Goal: Transaction & Acquisition: Book appointment/travel/reservation

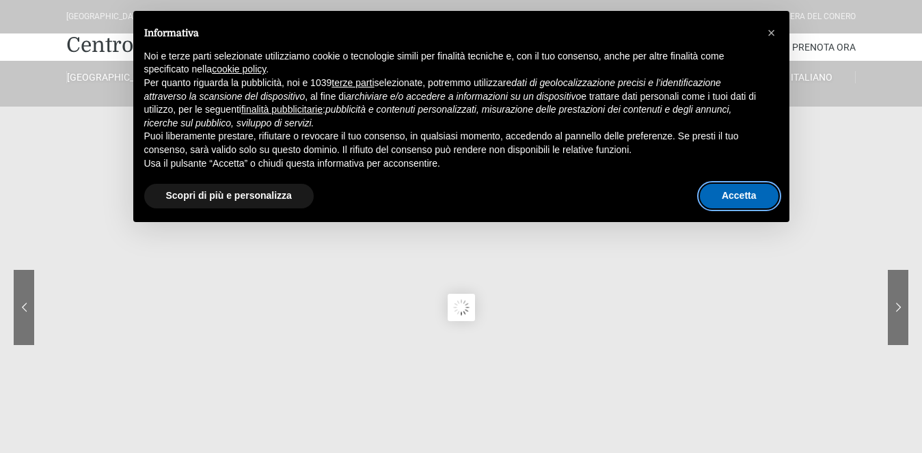
drag, startPoint x: 761, startPoint y: 199, endPoint x: 230, endPoint y: 154, distance: 533.0
click at [761, 198] on button "Accetta" at bounding box center [739, 196] width 79 height 25
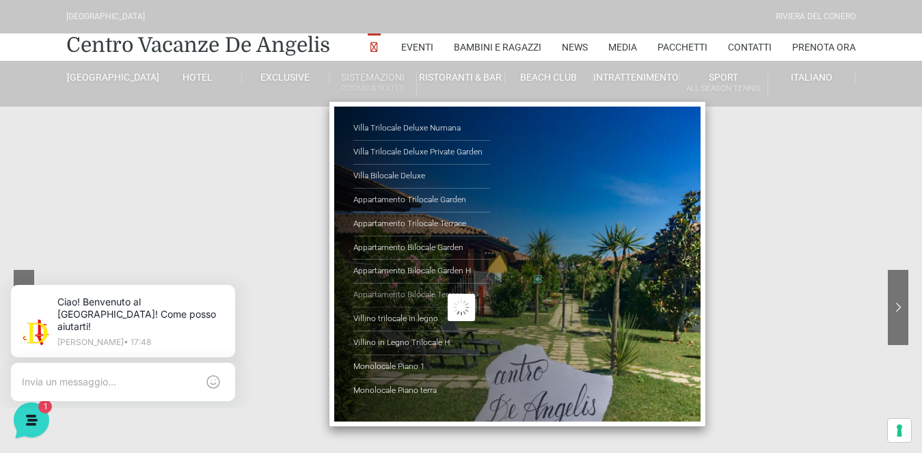
click at [393, 297] on link "Appartamento Bilocale Terrace" at bounding box center [421, 296] width 137 height 24
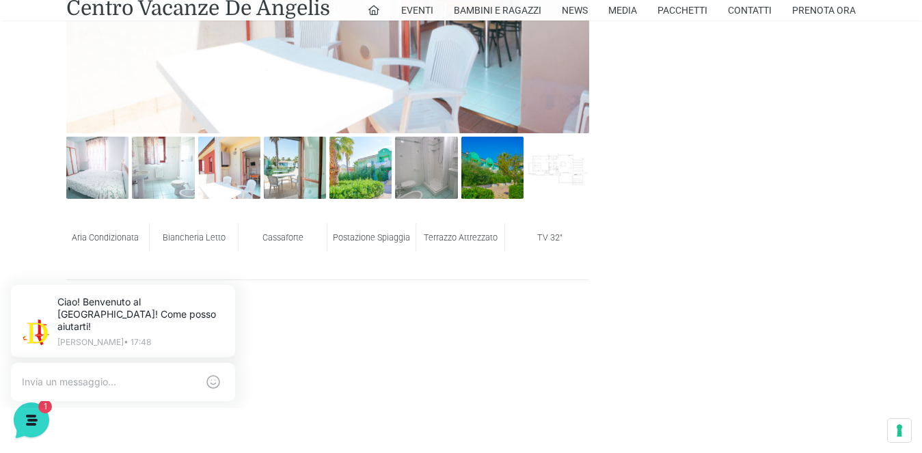
scroll to position [752, 0]
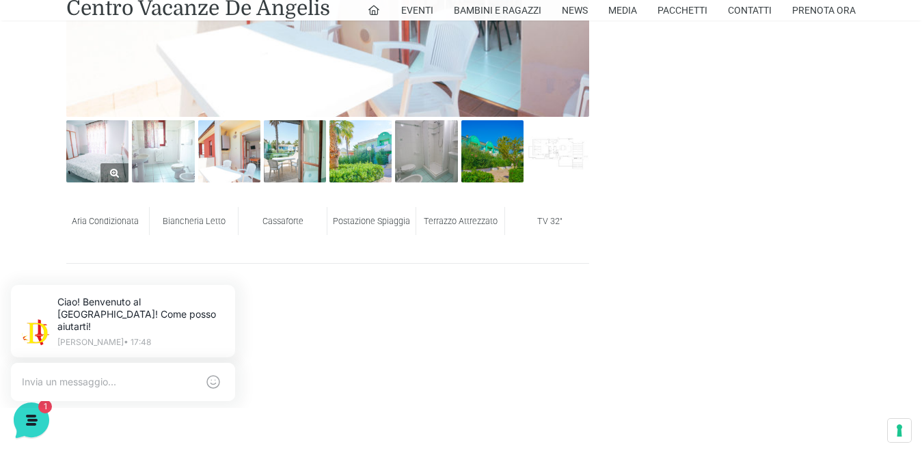
click at [107, 143] on img at bounding box center [97, 151] width 62 height 62
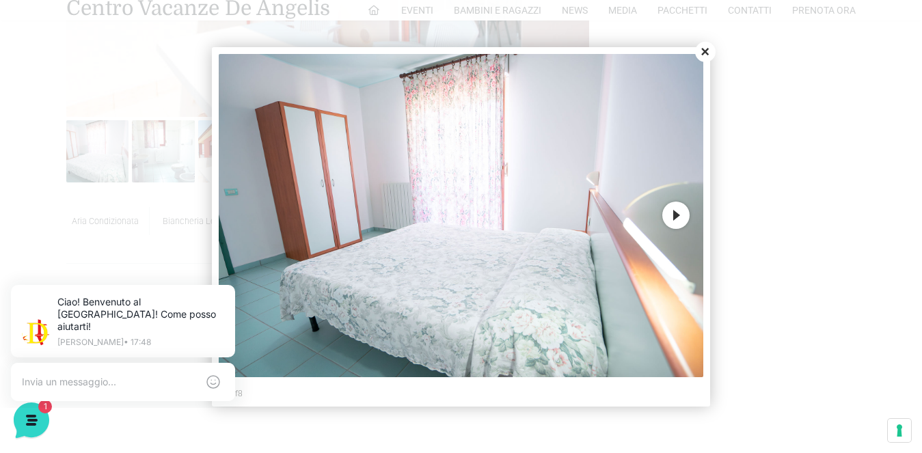
click at [679, 215] on button "Next" at bounding box center [675, 215] width 27 height 27
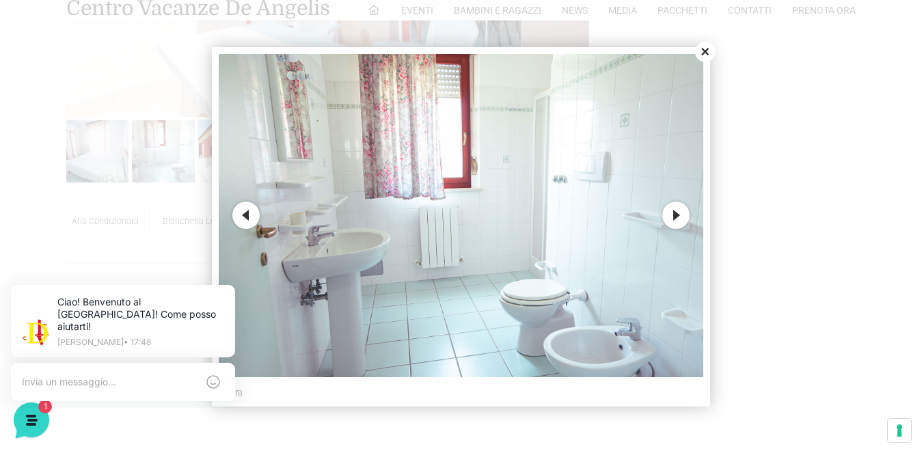
click at [679, 215] on button "Next" at bounding box center [675, 215] width 27 height 27
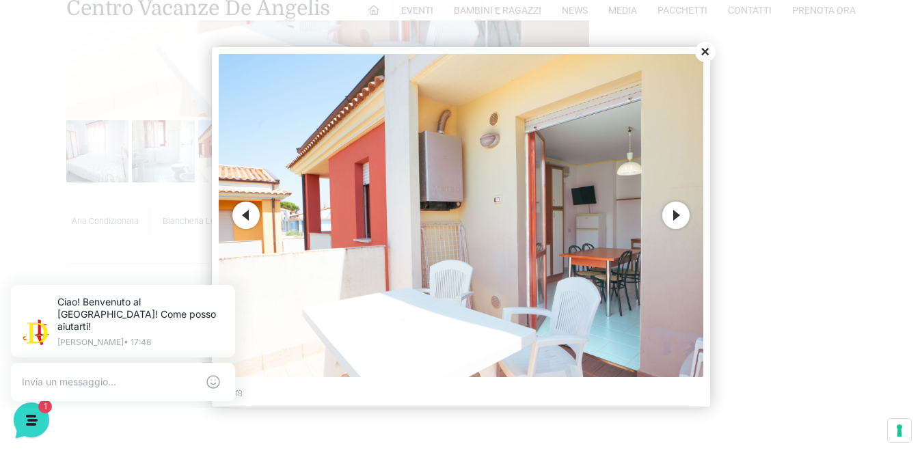
click at [679, 215] on button "Next" at bounding box center [675, 215] width 27 height 27
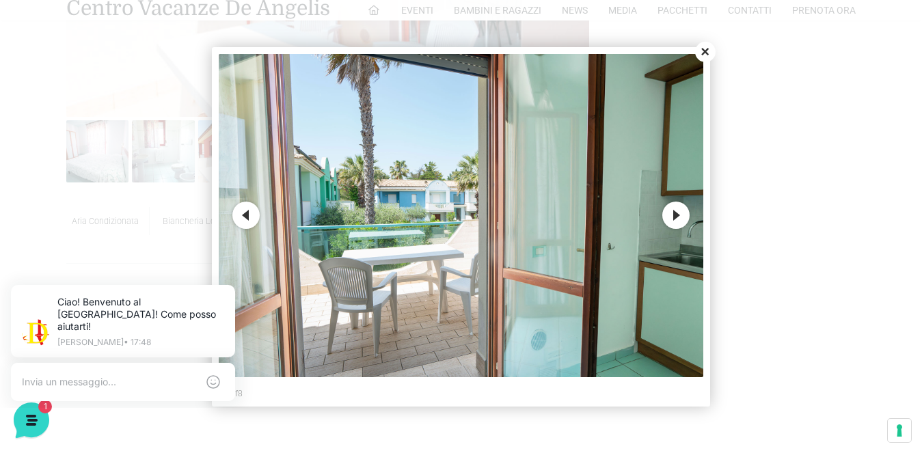
click at [679, 215] on button "Next" at bounding box center [675, 215] width 27 height 27
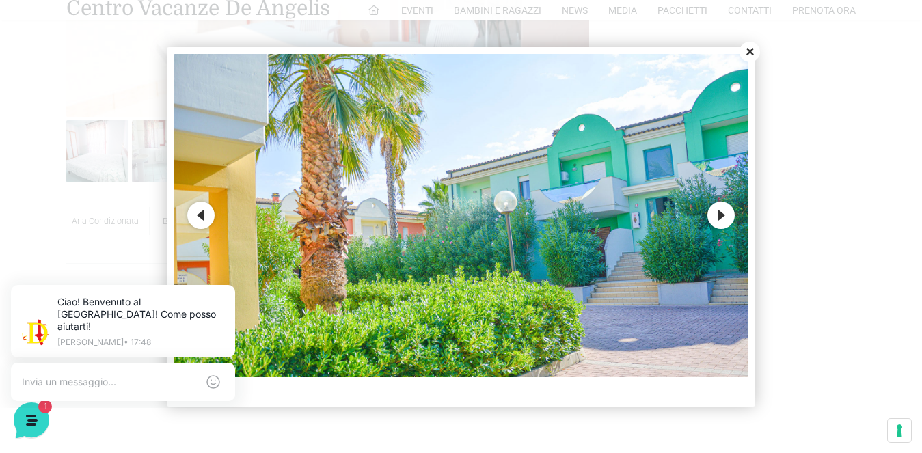
click at [721, 214] on button "Next" at bounding box center [720, 215] width 27 height 27
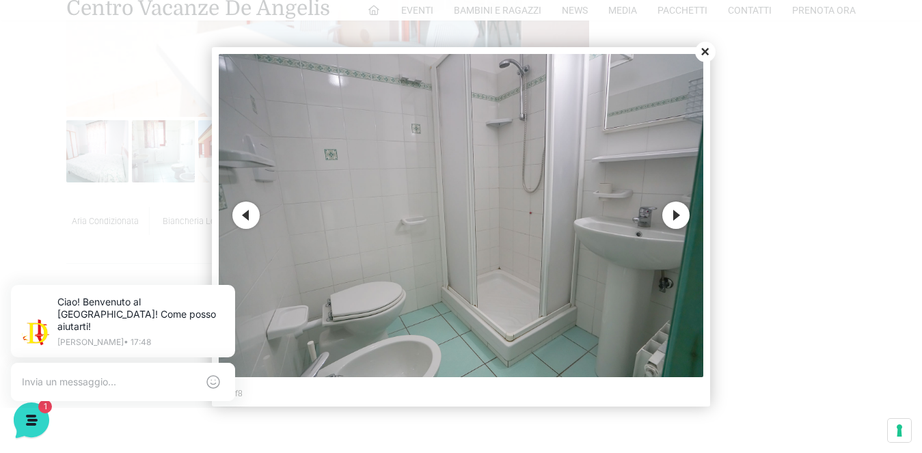
click at [677, 215] on button "Next" at bounding box center [675, 215] width 27 height 27
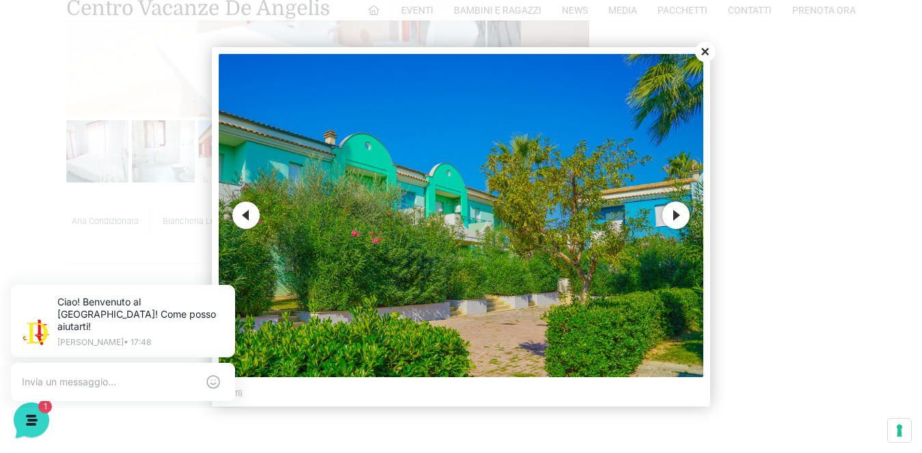
click at [677, 215] on button "Next" at bounding box center [675, 215] width 27 height 27
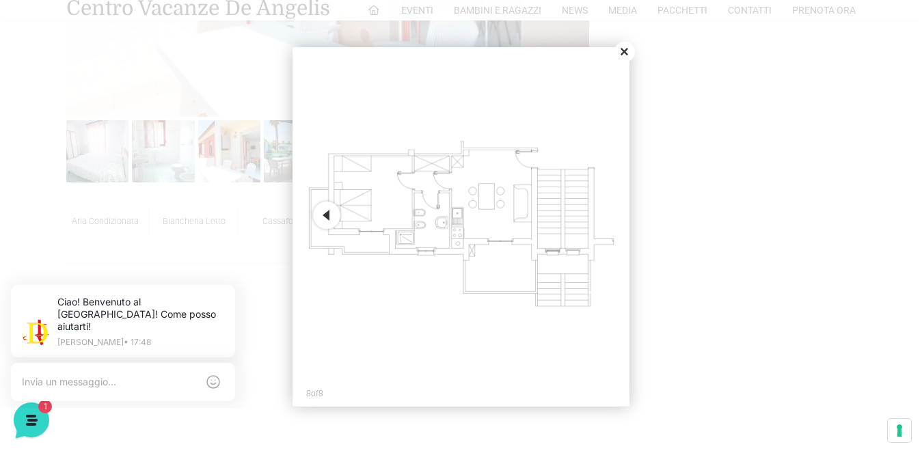
click at [626, 49] on button "Close" at bounding box center [625, 52] width 21 height 21
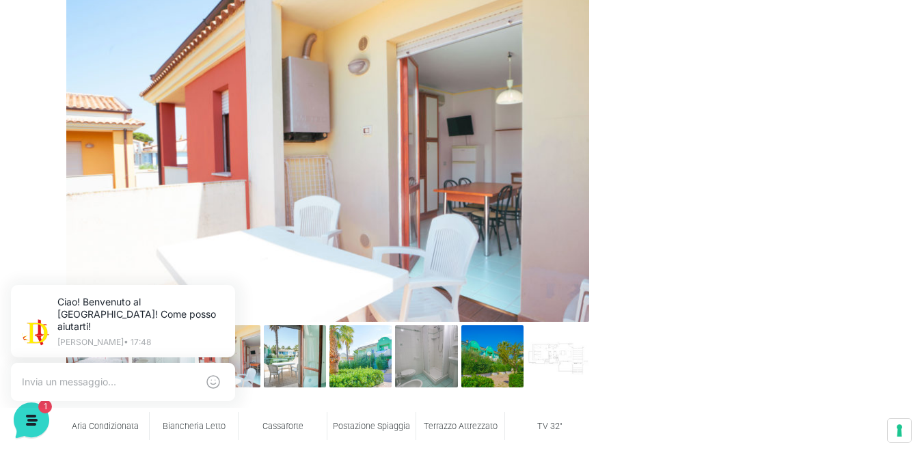
scroll to position [0, 0]
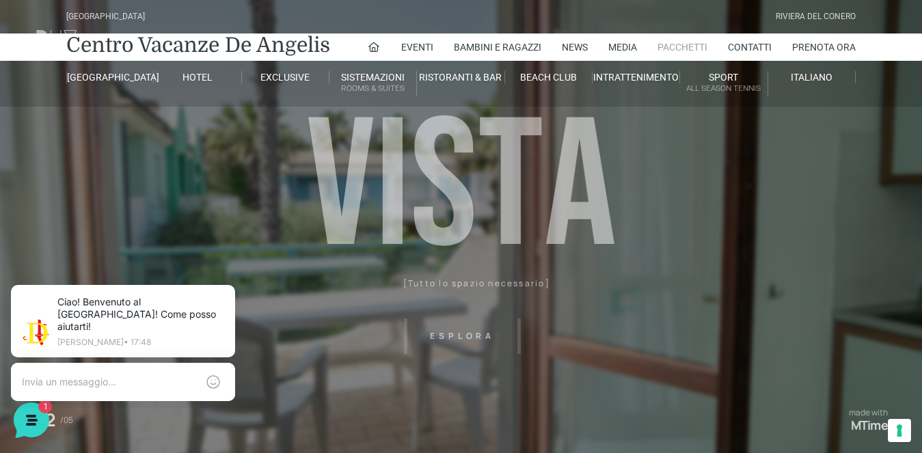
click at [694, 45] on link "Pacchetti" at bounding box center [683, 46] width 50 height 27
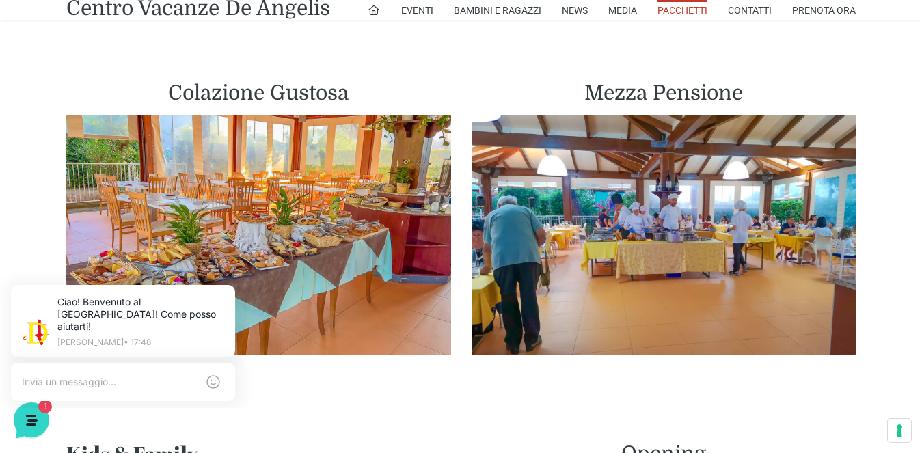
scroll to position [684, 0]
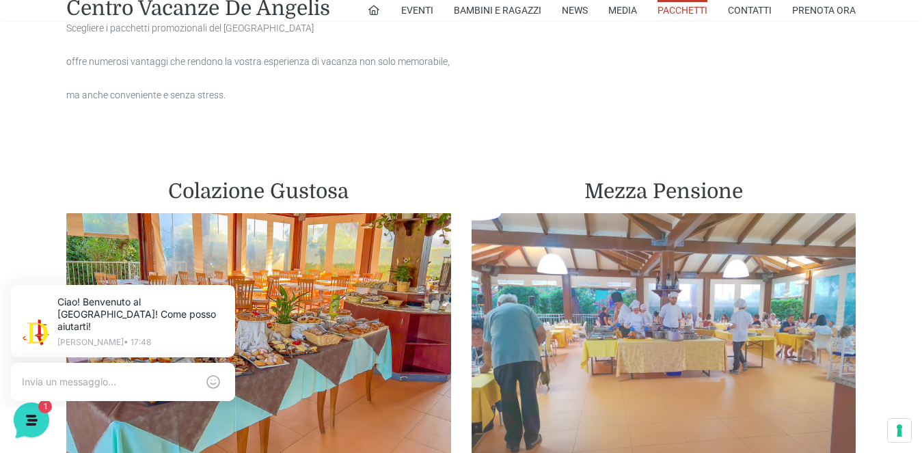
click at [649, 322] on img at bounding box center [664, 333] width 385 height 241
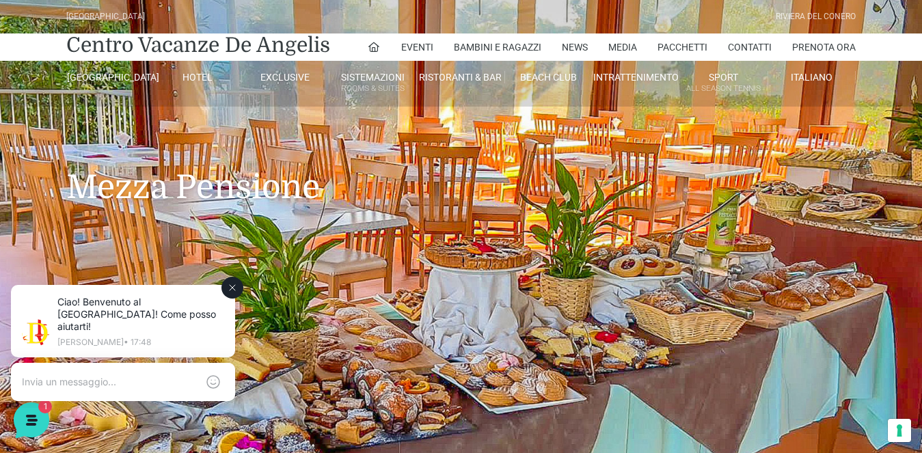
click at [232, 289] on icon at bounding box center [232, 287] width 11 height 11
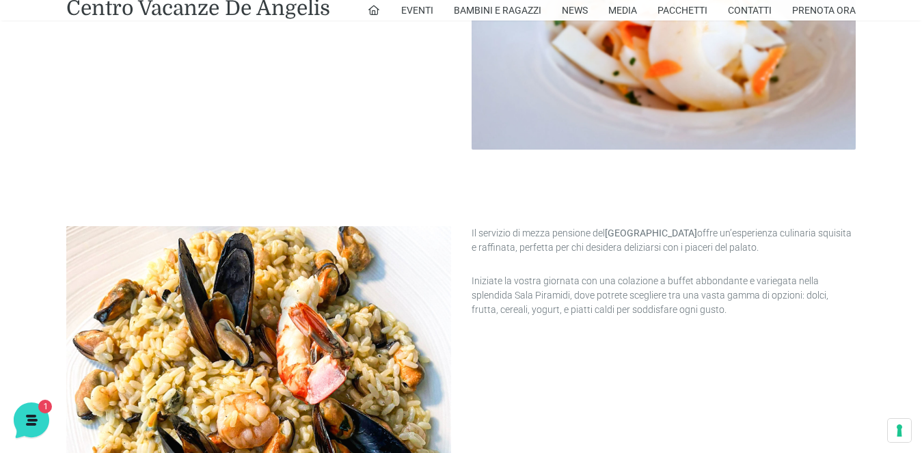
scroll to position [478, 0]
